Goal: Task Accomplishment & Management: Use online tool/utility

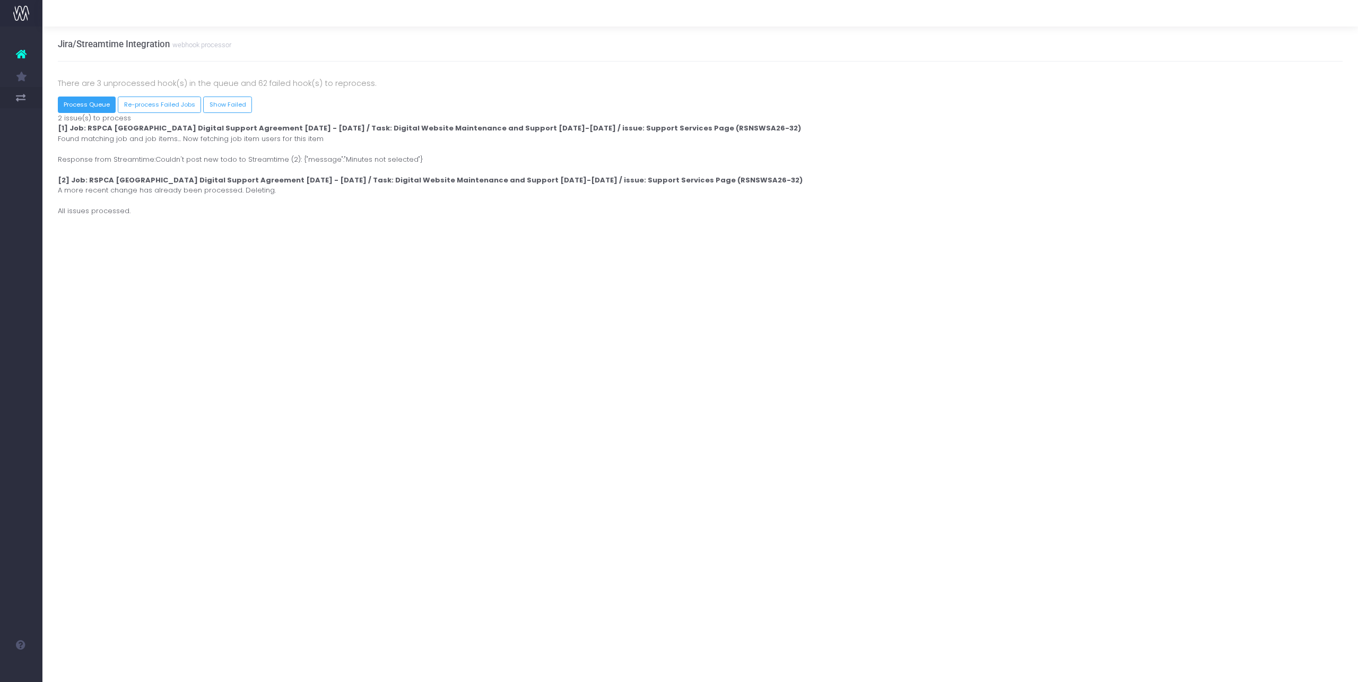
click at [72, 105] on button "Process Queue" at bounding box center [87, 105] width 58 height 16
click at [85, 103] on button "Process Queue" at bounding box center [87, 105] width 58 height 16
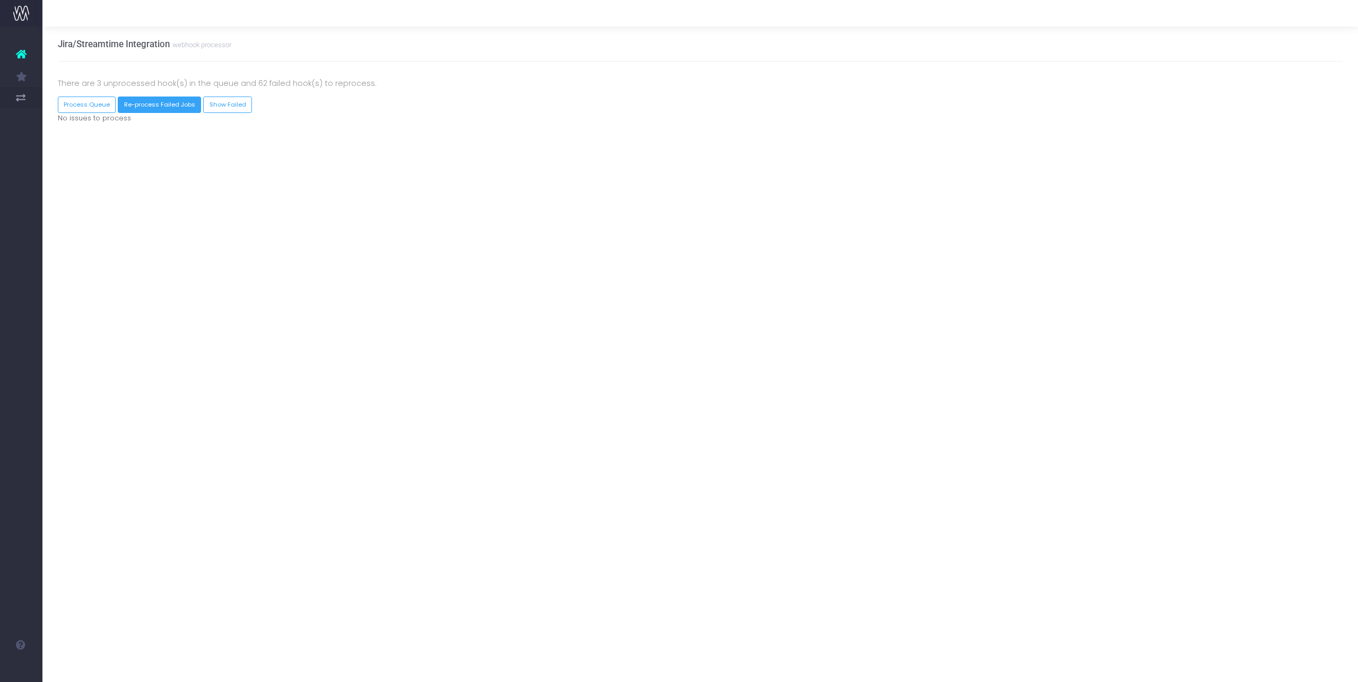
click at [169, 105] on button "Re-process Failed Jobs" at bounding box center [159, 105] width 83 height 16
click at [235, 106] on link "Show Failed" at bounding box center [244, 105] width 49 height 16
click at [83, 105] on button "Process Queue" at bounding box center [87, 105] width 58 height 16
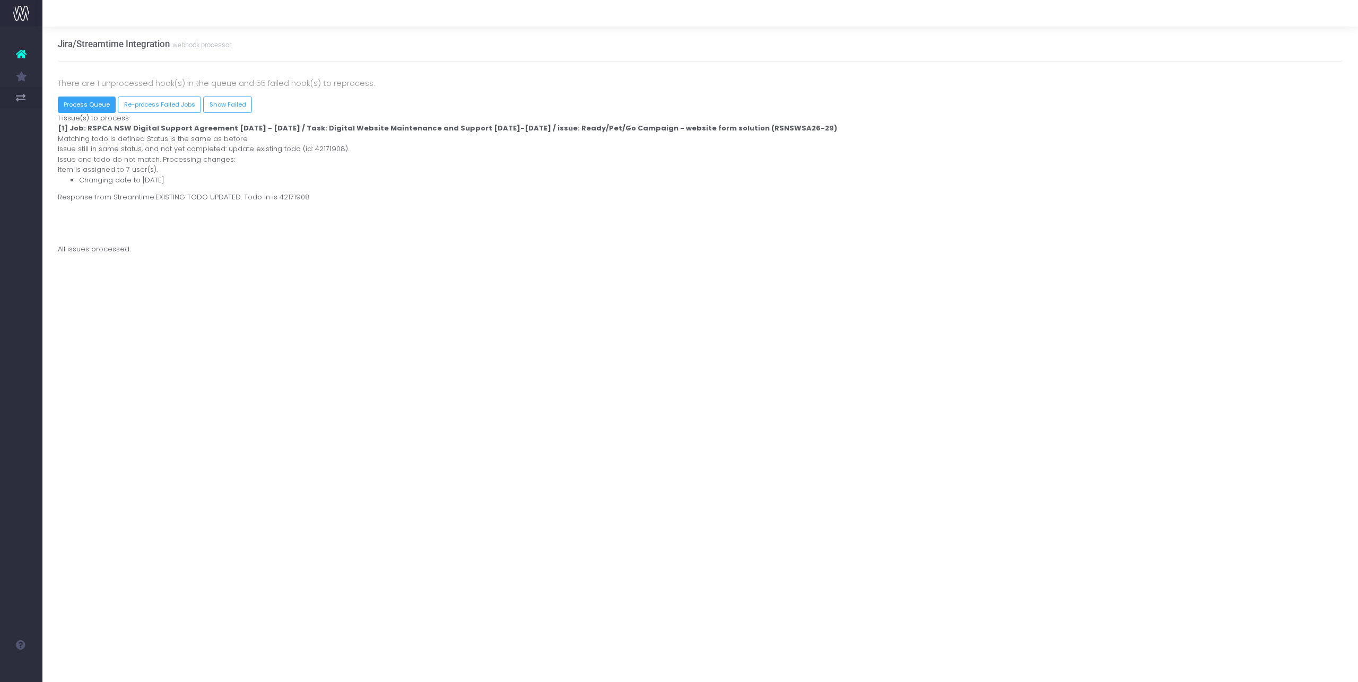
click at [95, 103] on button "Process Queue" at bounding box center [87, 105] width 58 height 16
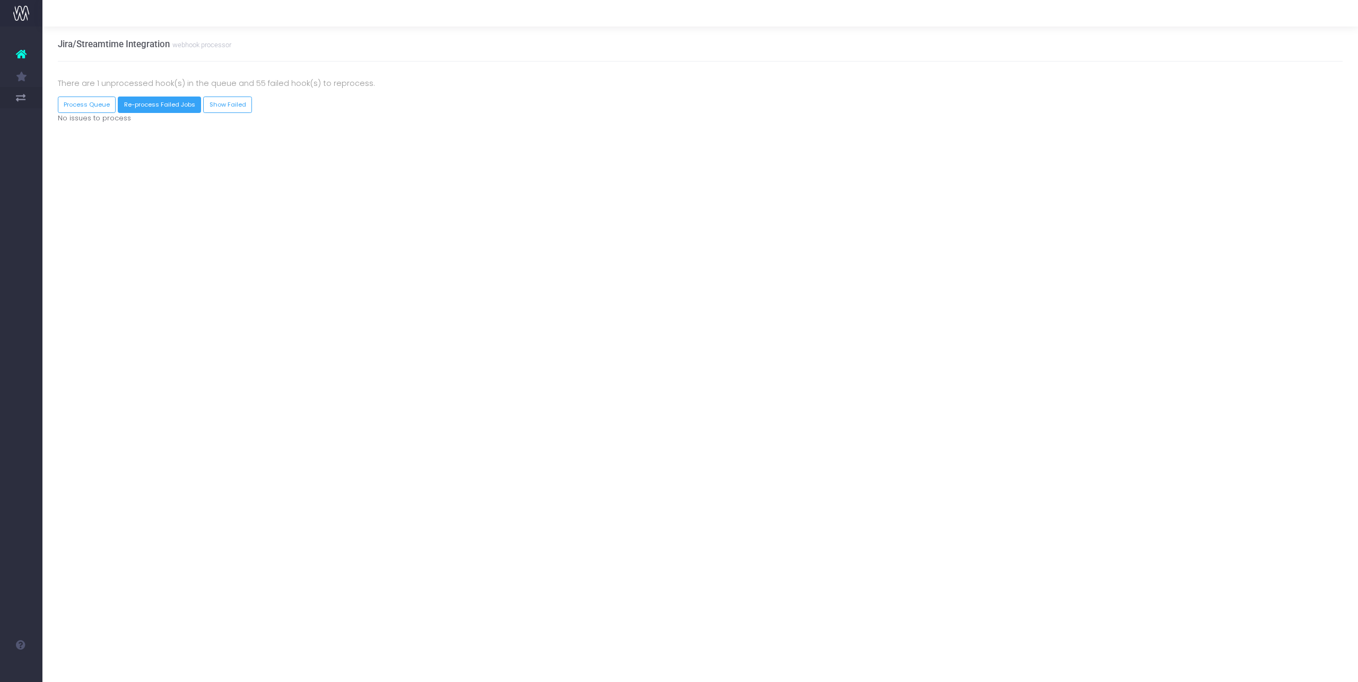
click at [168, 100] on button "Re-process Failed Jobs" at bounding box center [159, 105] width 83 height 16
click at [91, 108] on button "Process Queue" at bounding box center [87, 105] width 58 height 16
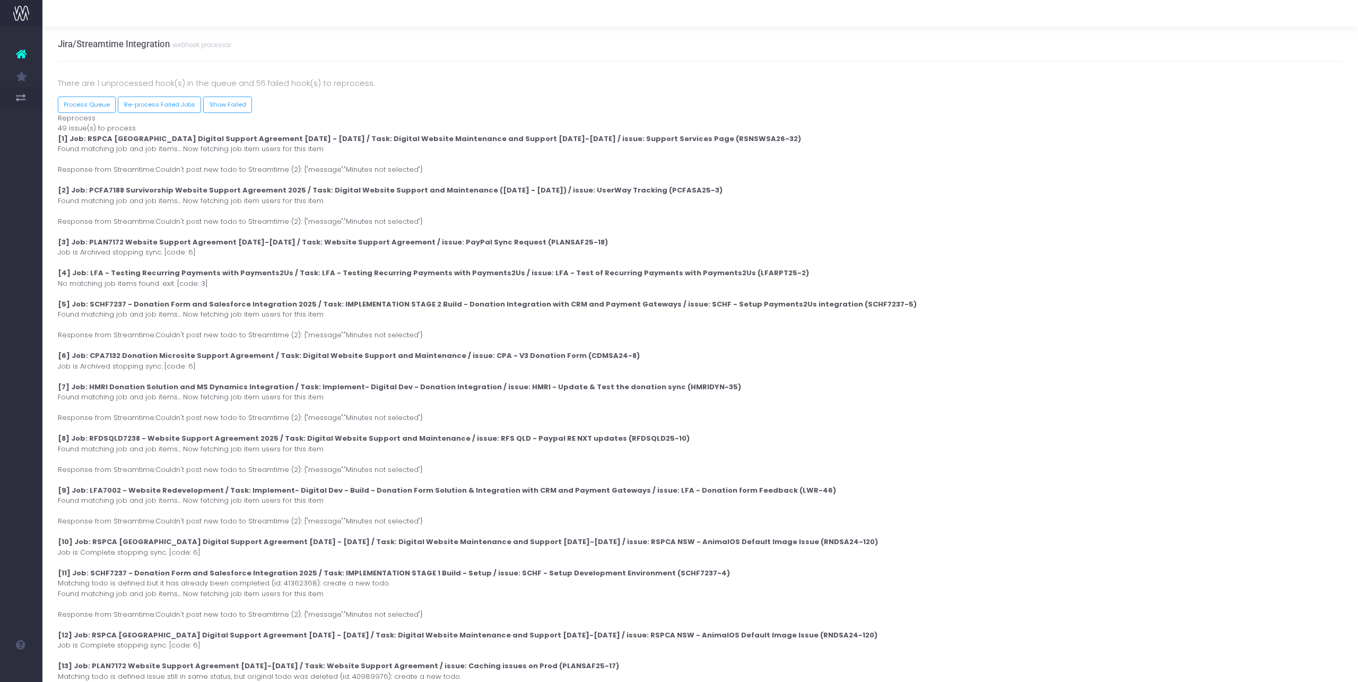
click at [414, 137] on strong "[1] Job: RSPCA [GEOGRAPHIC_DATA] Digital Support Agreement [DATE] - [DATE] / Ta…" at bounding box center [429, 139] width 743 height 10
click at [89, 105] on button "Process Queue" at bounding box center [87, 102] width 58 height 16
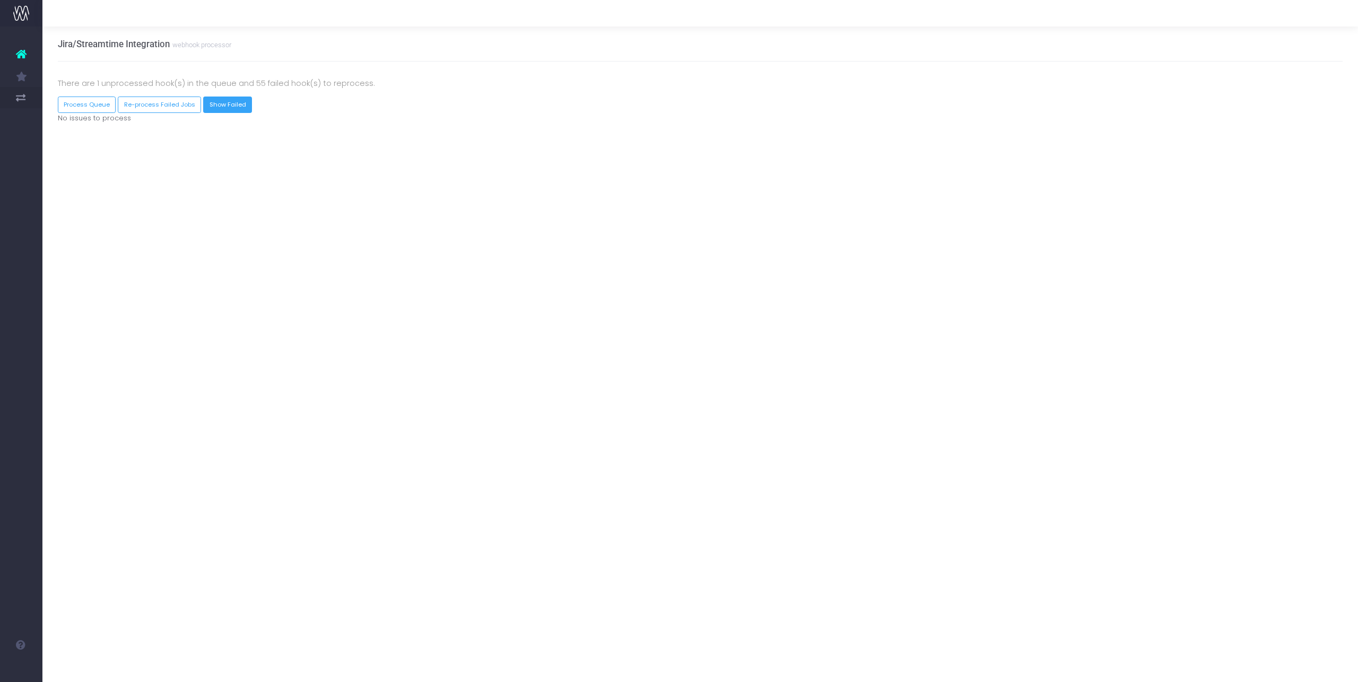
click at [210, 103] on link "Show Failed" at bounding box center [227, 105] width 49 height 16
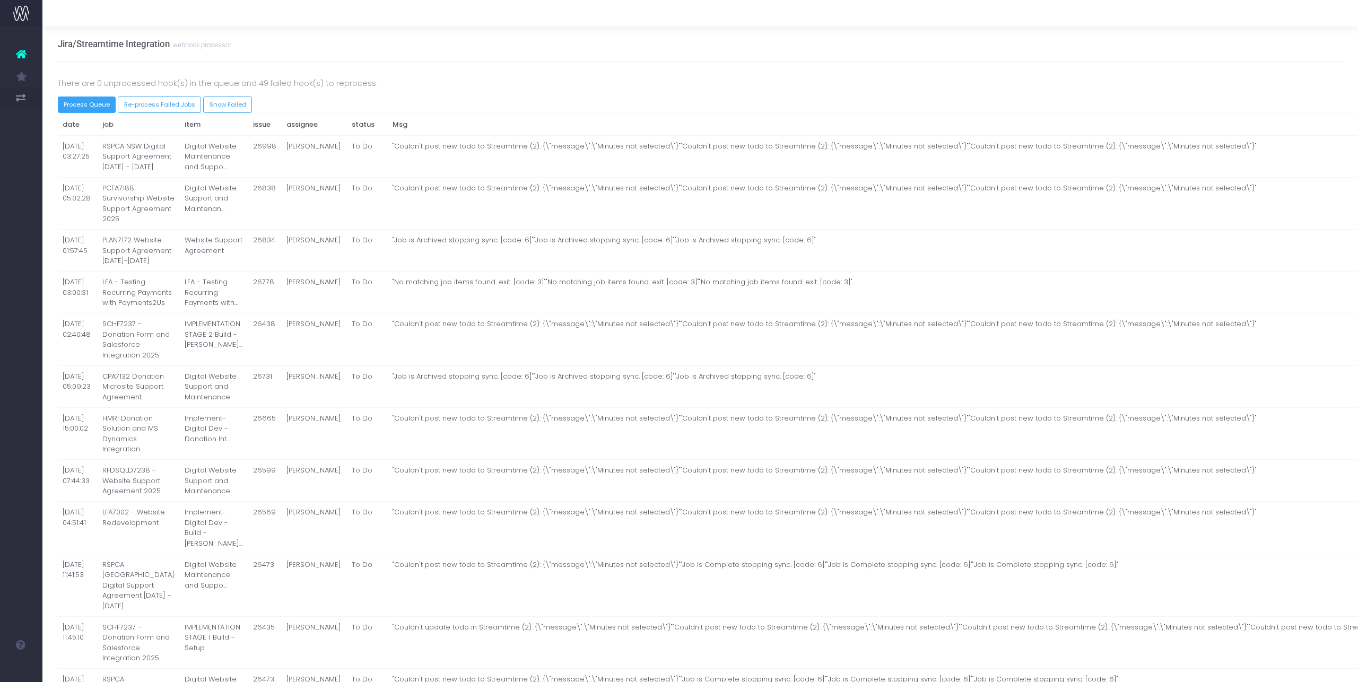
click at [101, 106] on button "Process Queue" at bounding box center [87, 105] width 58 height 16
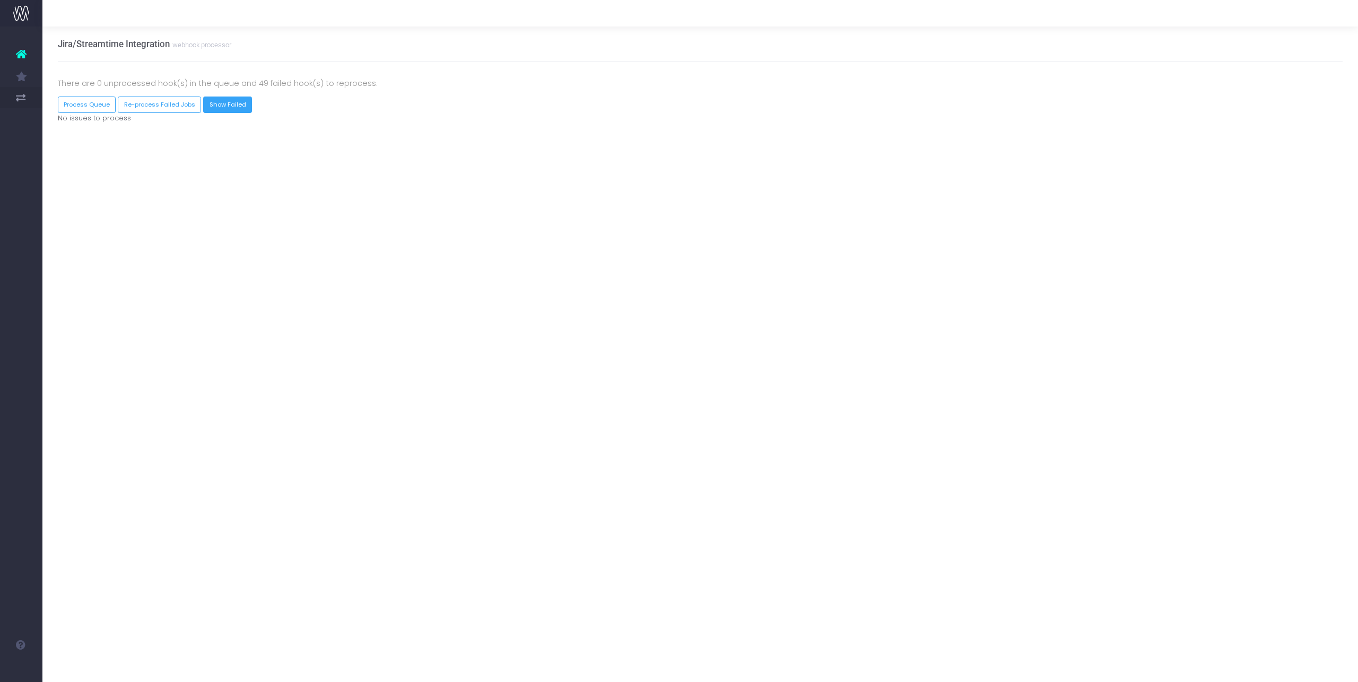
click at [206, 102] on link "Show Failed" at bounding box center [227, 105] width 49 height 16
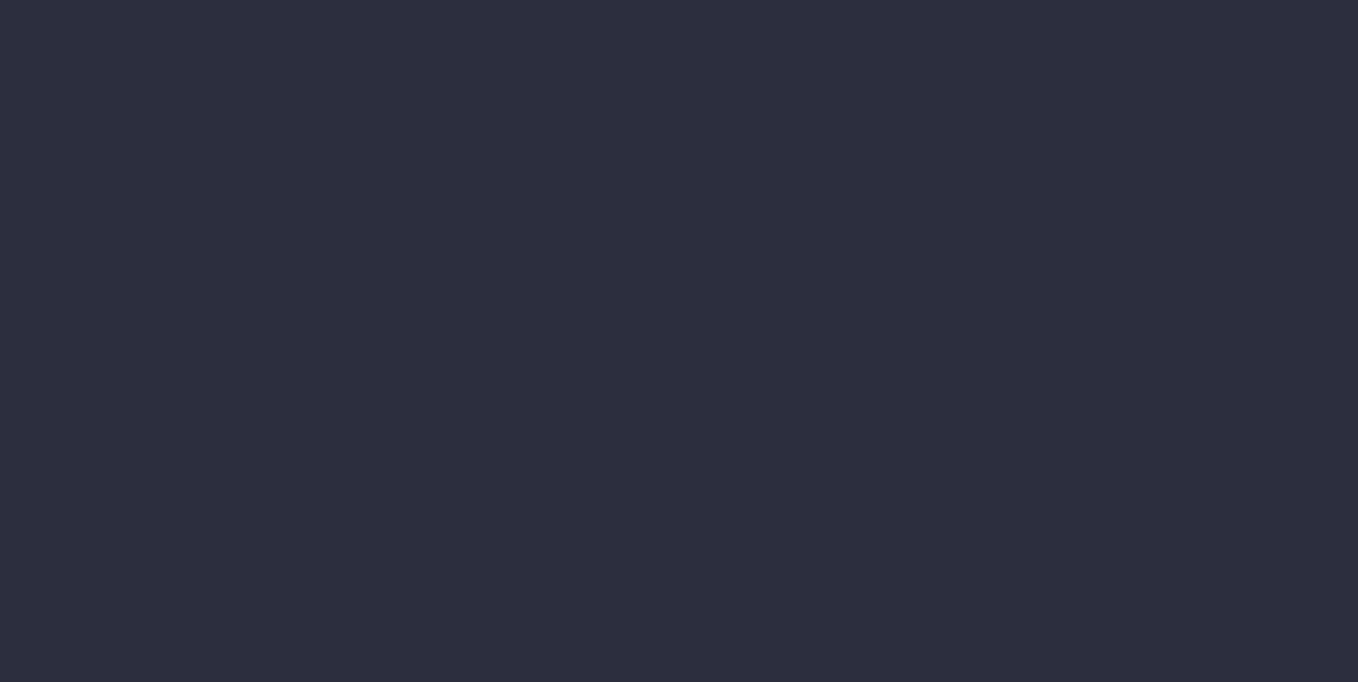
click at [179, 104] on div at bounding box center [679, 341] width 1358 height 682
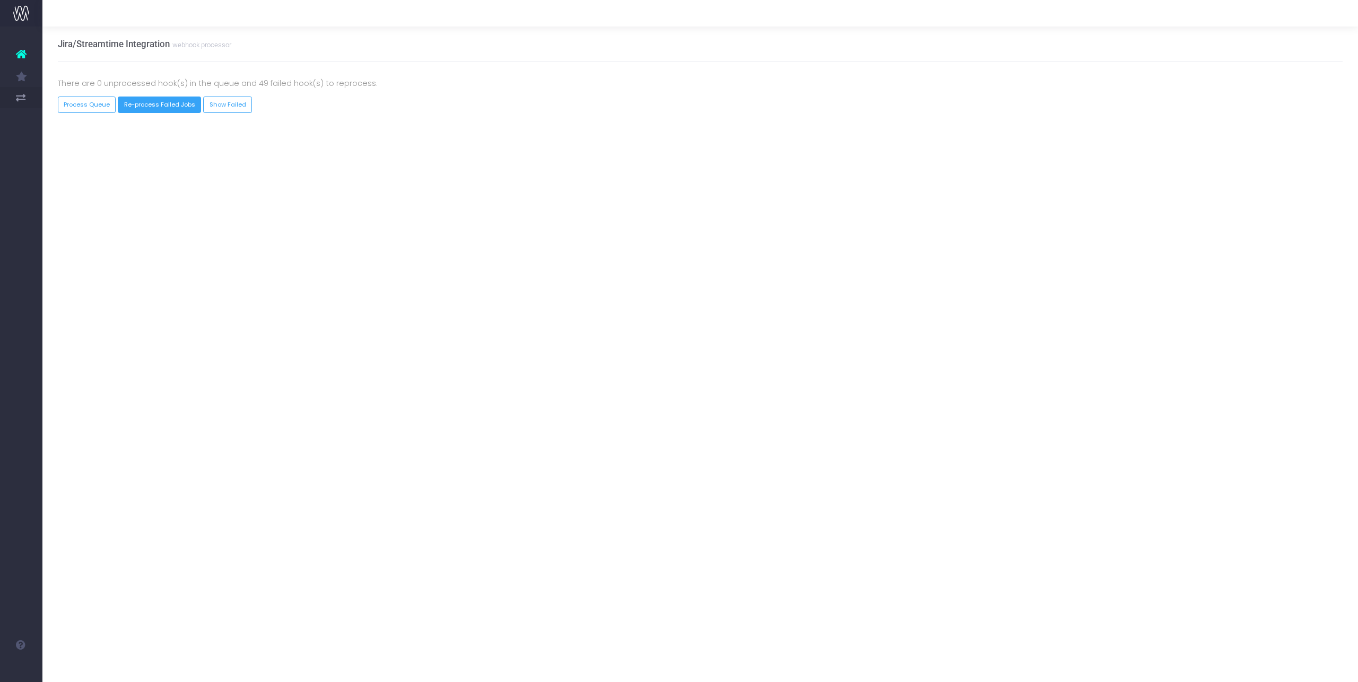
click at [178, 100] on button "Re-process Failed Jobs" at bounding box center [159, 105] width 83 height 16
